Goal: Transaction & Acquisition: Purchase product/service

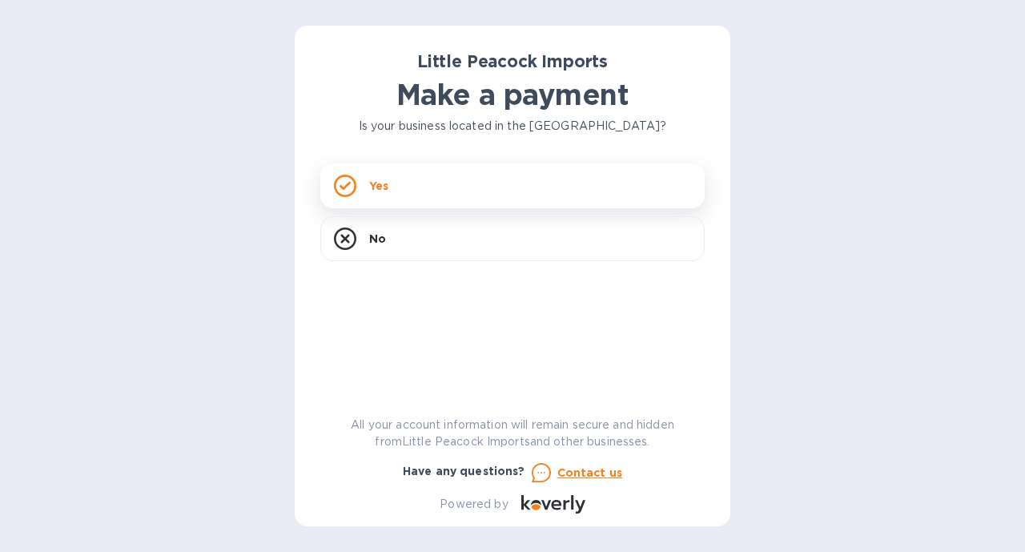
click at [356, 198] on div "Yes" at bounding box center [512, 185] width 384 height 45
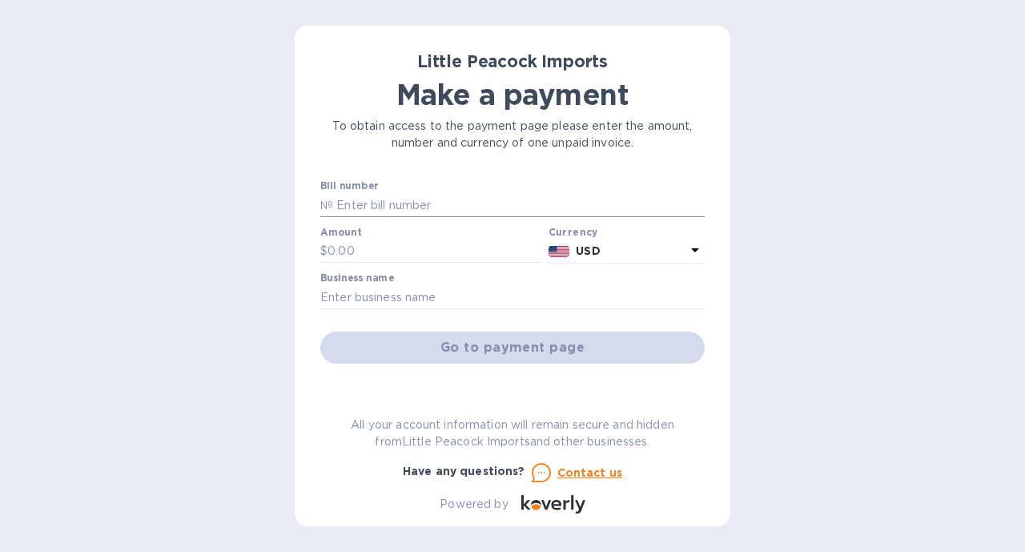
click at [360, 206] on input "text" at bounding box center [519, 205] width 372 height 24
click at [342, 205] on input "text" at bounding box center [519, 205] width 372 height 24
type input "lp2508184"
click at [334, 248] on input "text" at bounding box center [435, 252] width 215 height 24
type input "379.20"
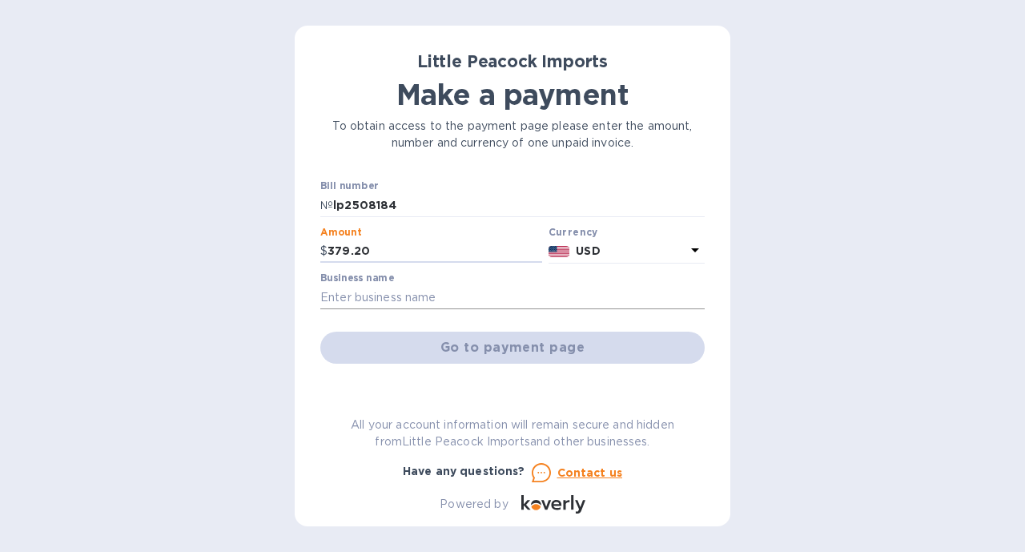
click at [360, 292] on input "text" at bounding box center [512, 297] width 384 height 24
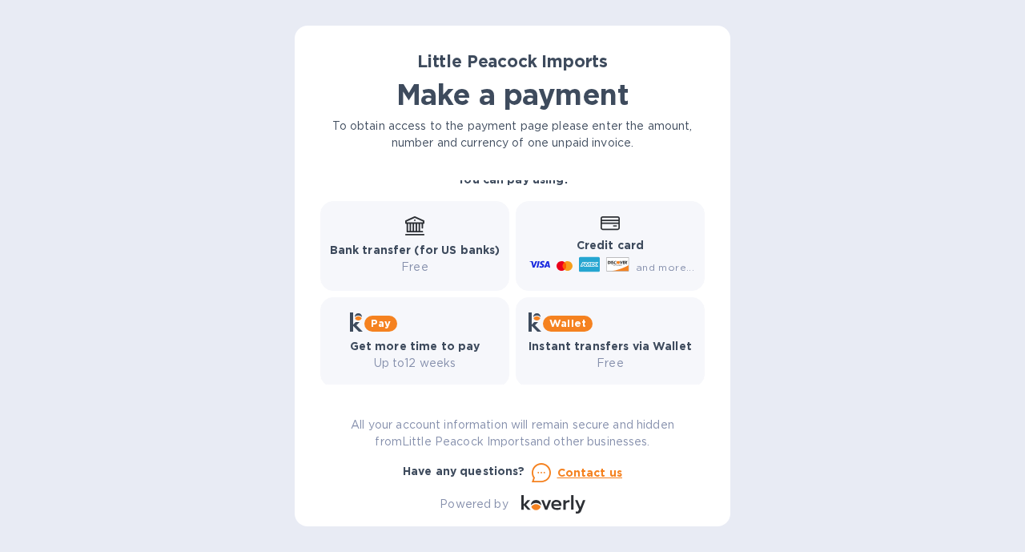
scroll to position [119, 0]
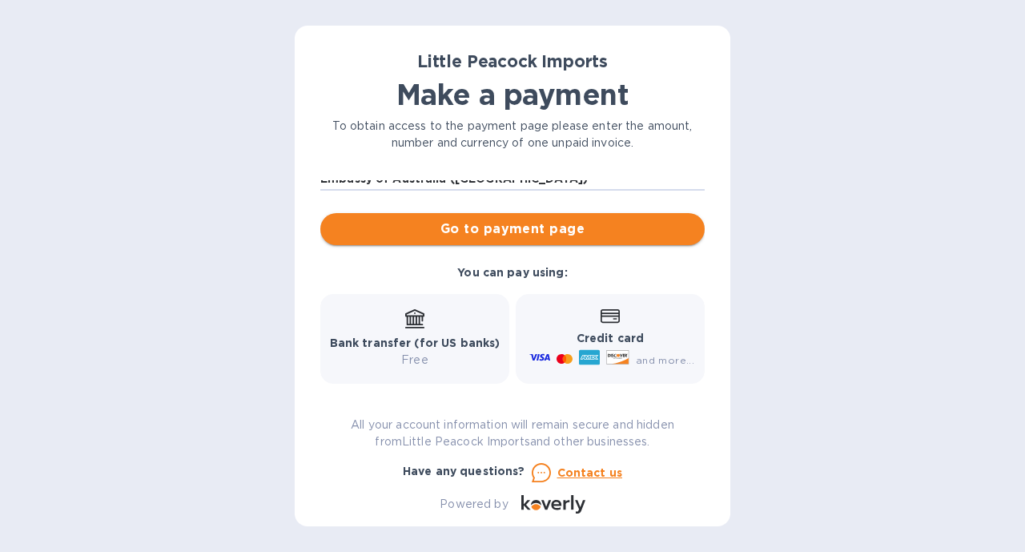
type input "Embassy of Australia ([GEOGRAPHIC_DATA])"
click at [568, 231] on span "Go to payment page" at bounding box center [512, 228] width 359 height 19
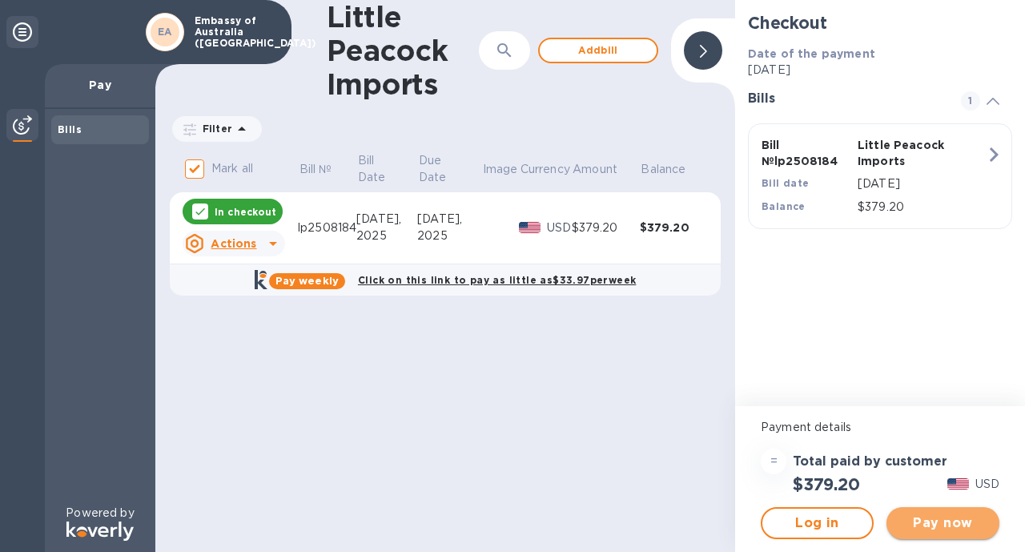
click at [926, 529] on span "Pay now" at bounding box center [943, 522] width 87 height 19
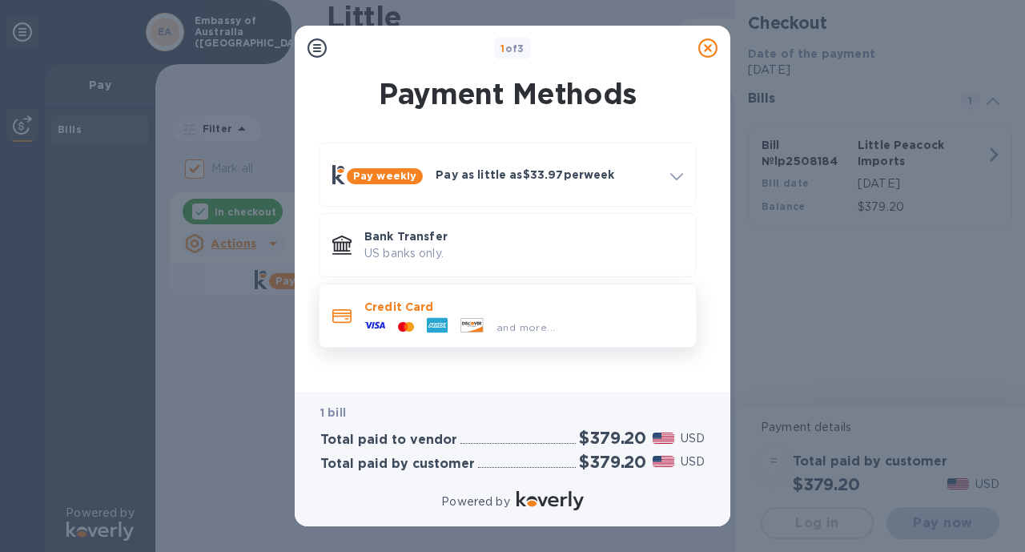
click at [538, 323] on span "and more..." at bounding box center [526, 327] width 58 height 12
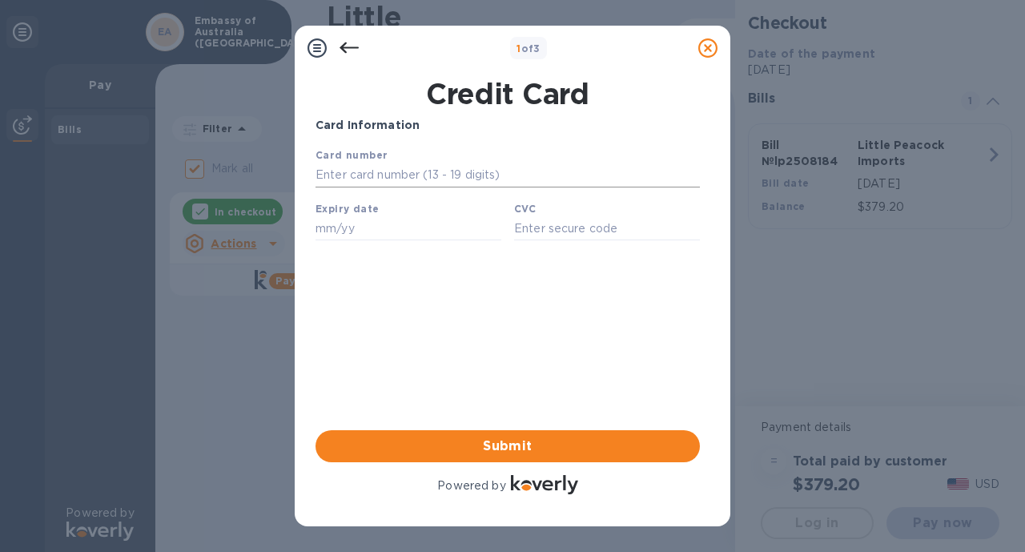
click at [379, 180] on input "text" at bounding box center [508, 175] width 384 height 24
type input "[CREDIT_CARD_NUMBER]"
type input "09/27"
click at [518, 233] on input "text" at bounding box center [607, 228] width 186 height 24
type input "246"
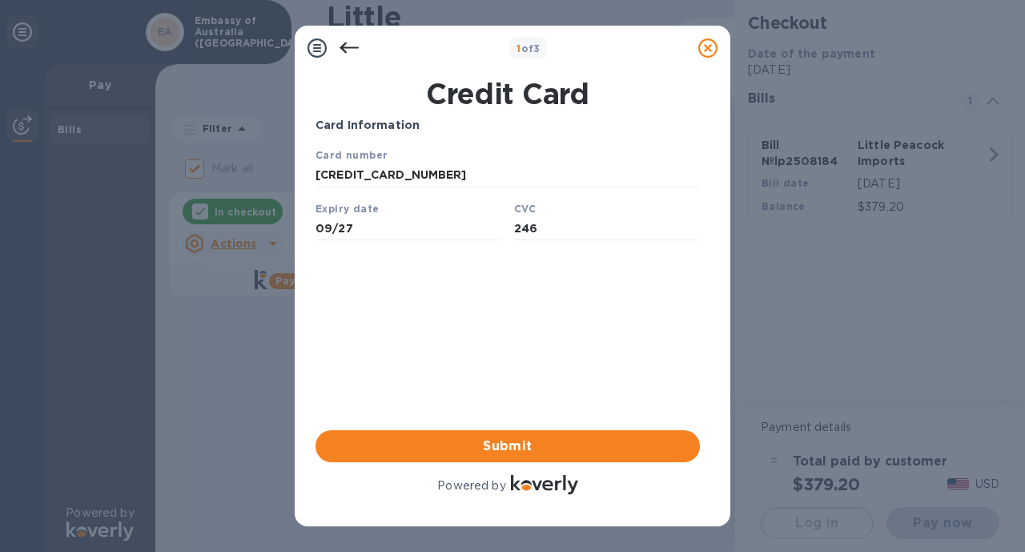
click at [544, 360] on div "Card Information Your browser does not support iframes Submit Powered by" at bounding box center [508, 307] width 384 height 380
click at [485, 448] on span "Submit" at bounding box center [507, 446] width 359 height 19
